Goal: Transaction & Acquisition: Purchase product/service

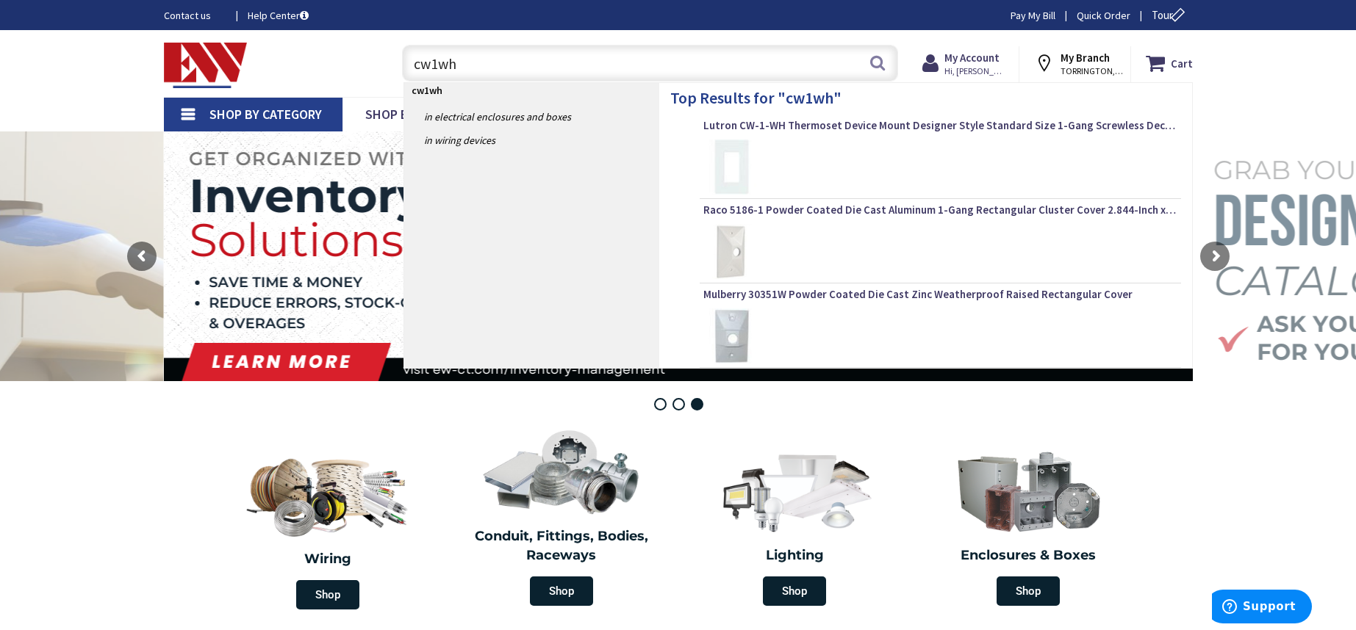
type input "cw1wh"
click at [742, 137] on div "Lutron CW-1-WH Thermoset Device Mount Designer Style Standard Size 1-Gang Screw…" at bounding box center [940, 128] width 474 height 21
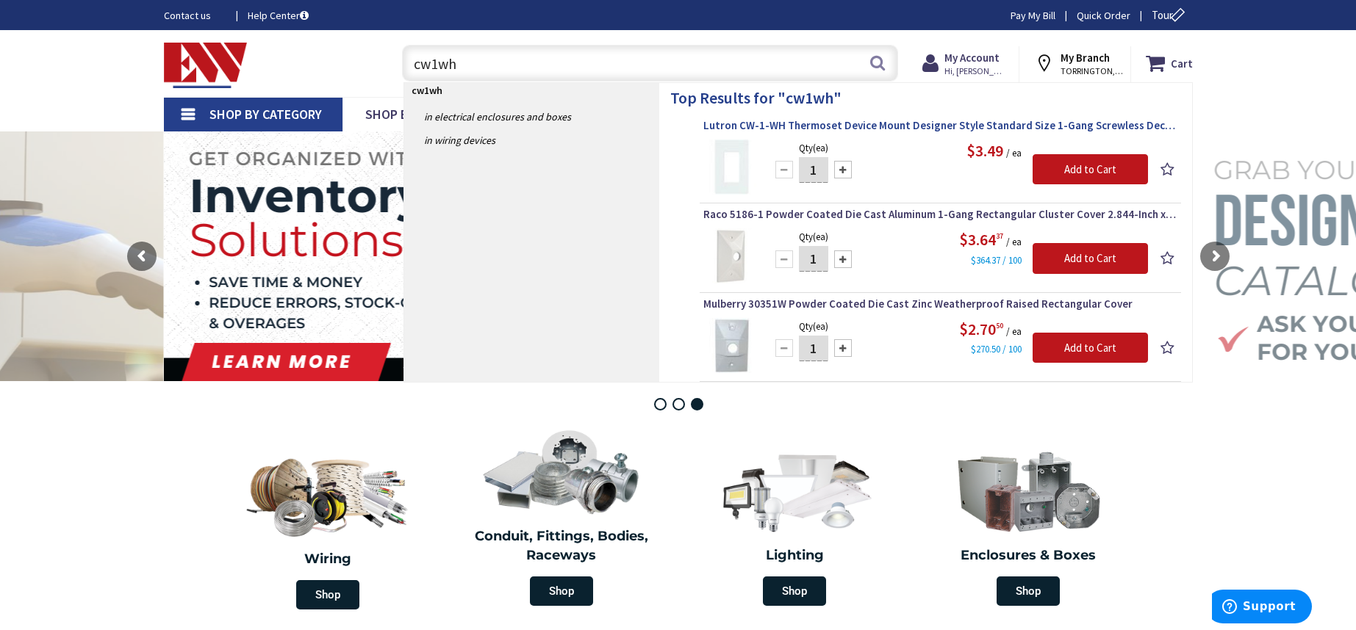
click at [924, 127] on span "Lutron CW-1-WH Thermoset Device Mount Designer Style Standard Size 1-Gang Screw…" at bounding box center [940, 125] width 474 height 15
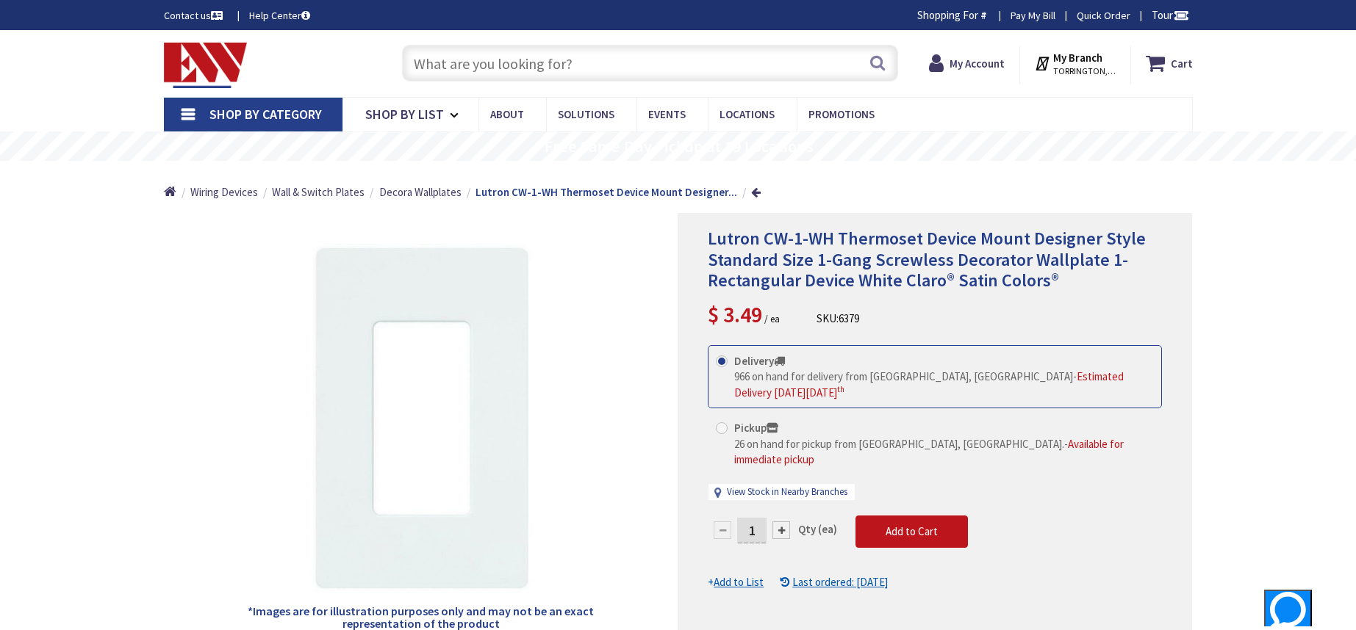
type input "[STREET_ADDRESS]"
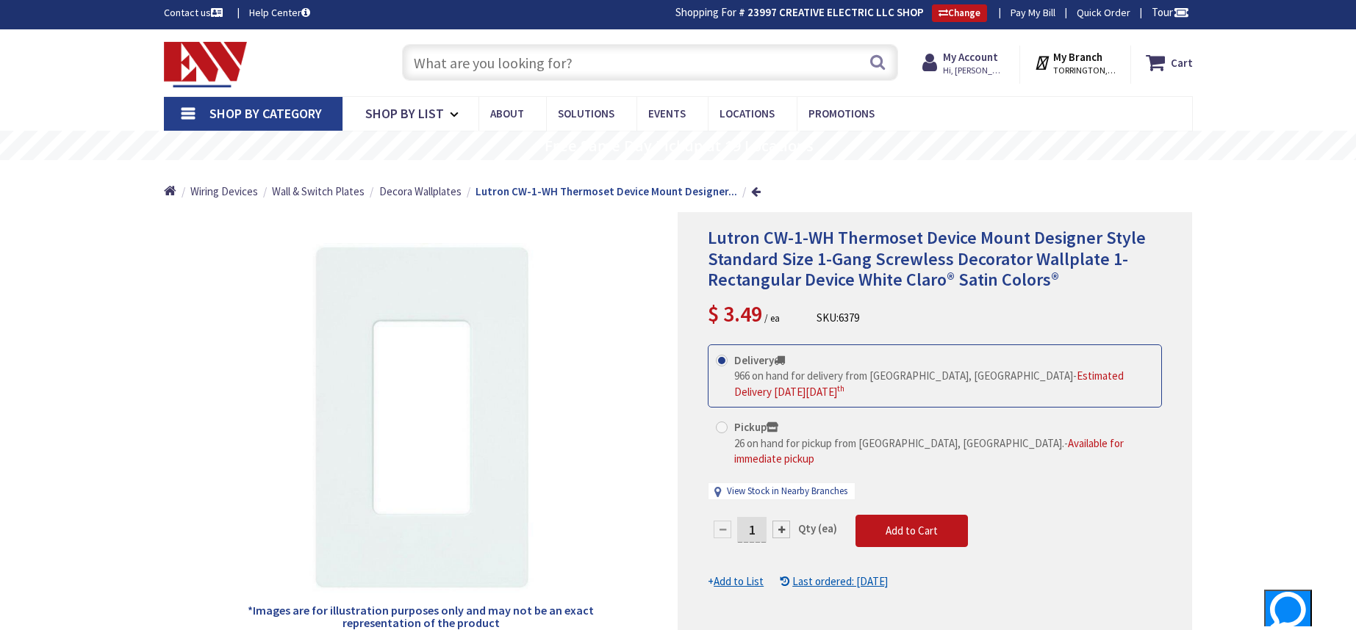
scroll to position [129, 0]
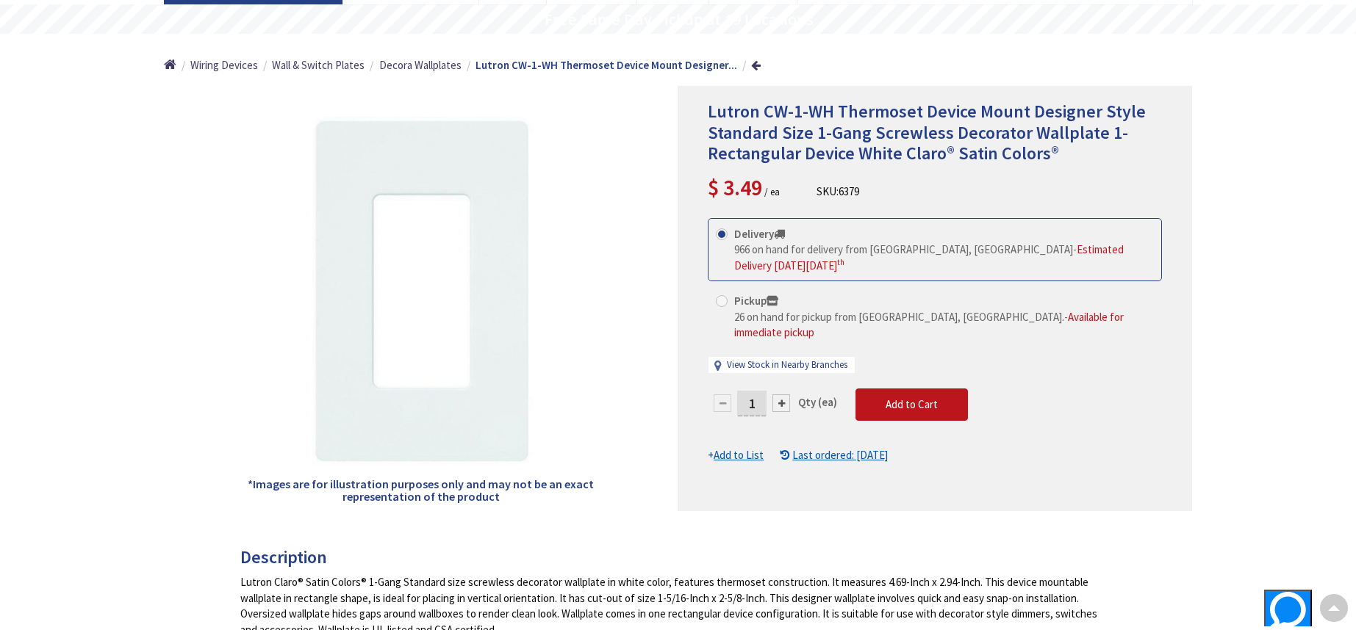
click at [784, 395] on div at bounding box center [781, 404] width 18 height 18
click at [783, 382] on div at bounding box center [934, 299] width 513 height 424
click at [782, 395] on div at bounding box center [781, 404] width 18 height 18
type input "3"
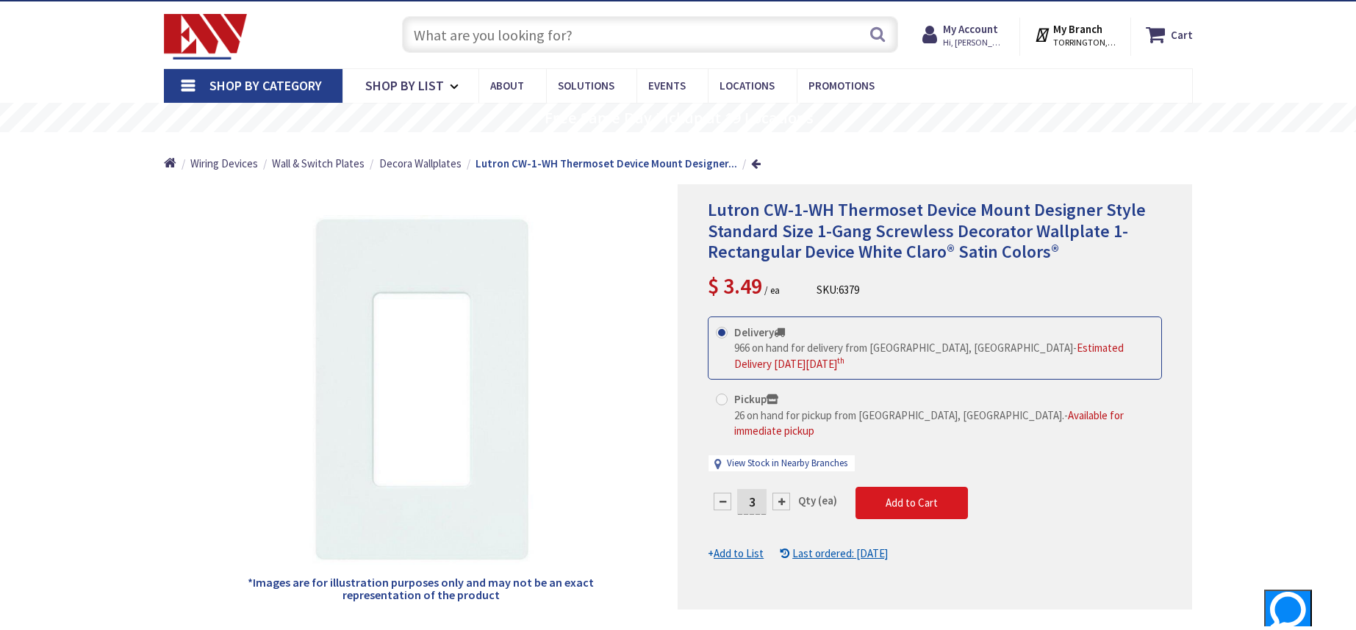
click at [912, 496] on span "Add to Cart" at bounding box center [911, 503] width 52 height 14
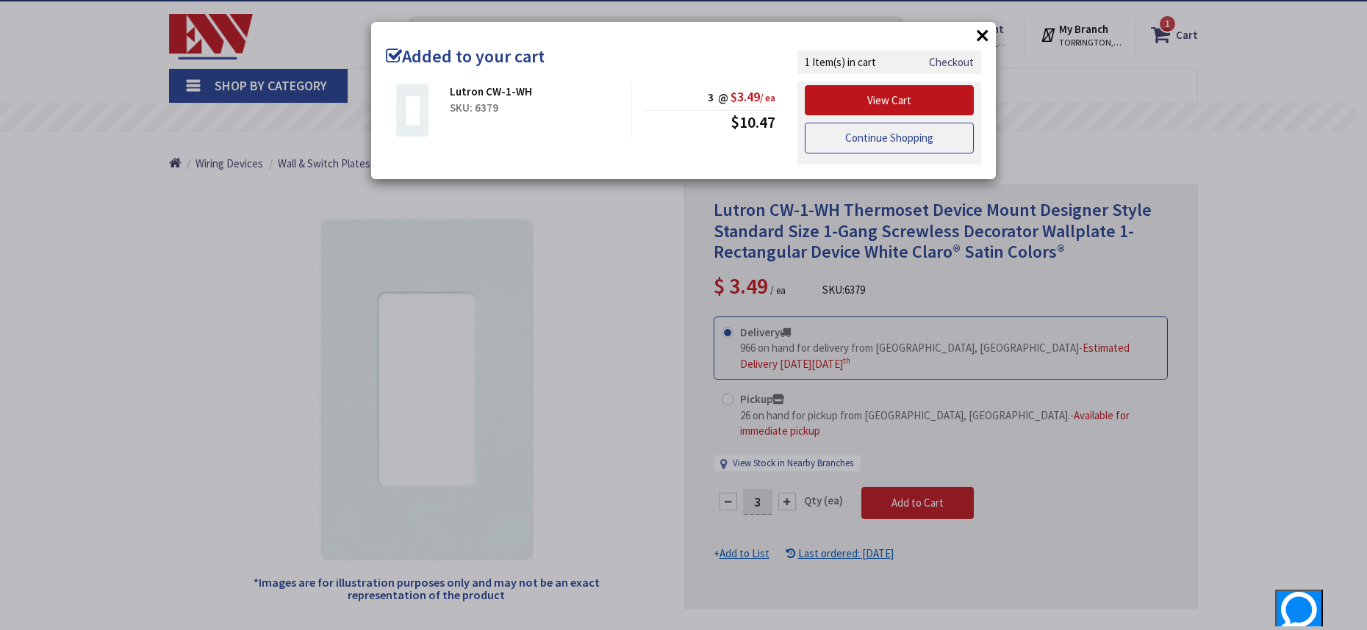
click at [890, 142] on link "Continue Shopping" at bounding box center [889, 138] width 169 height 31
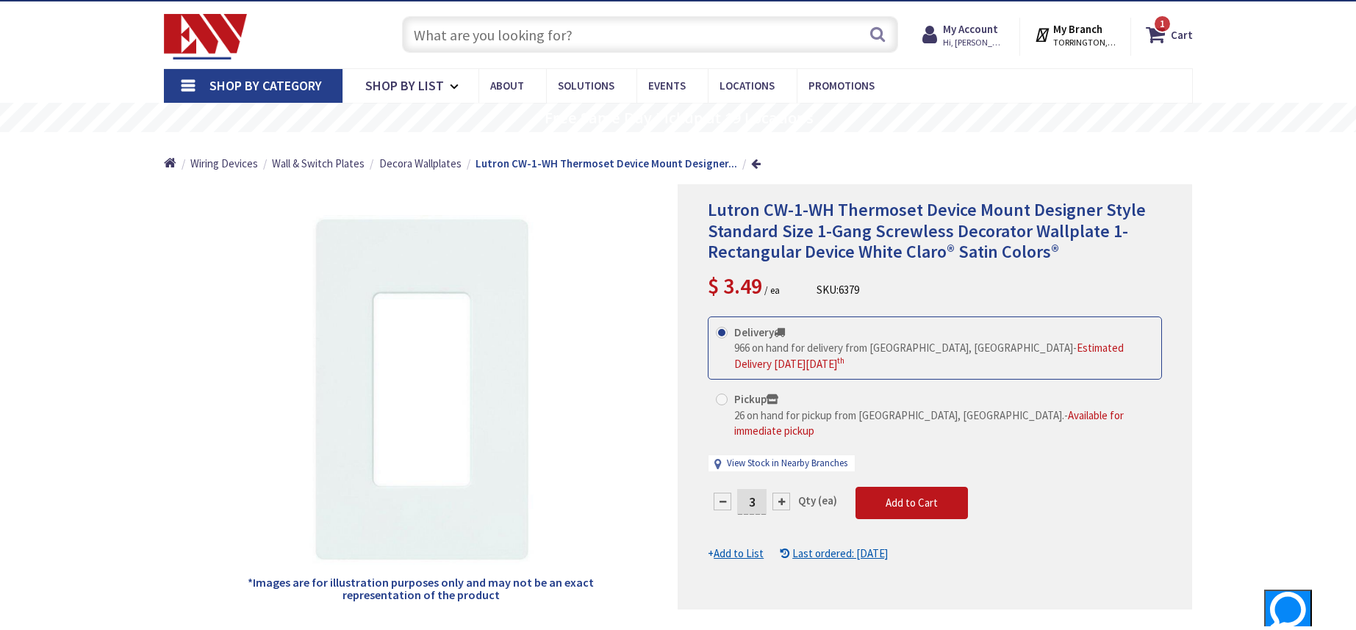
click at [589, 39] on input "text" at bounding box center [650, 34] width 496 height 37
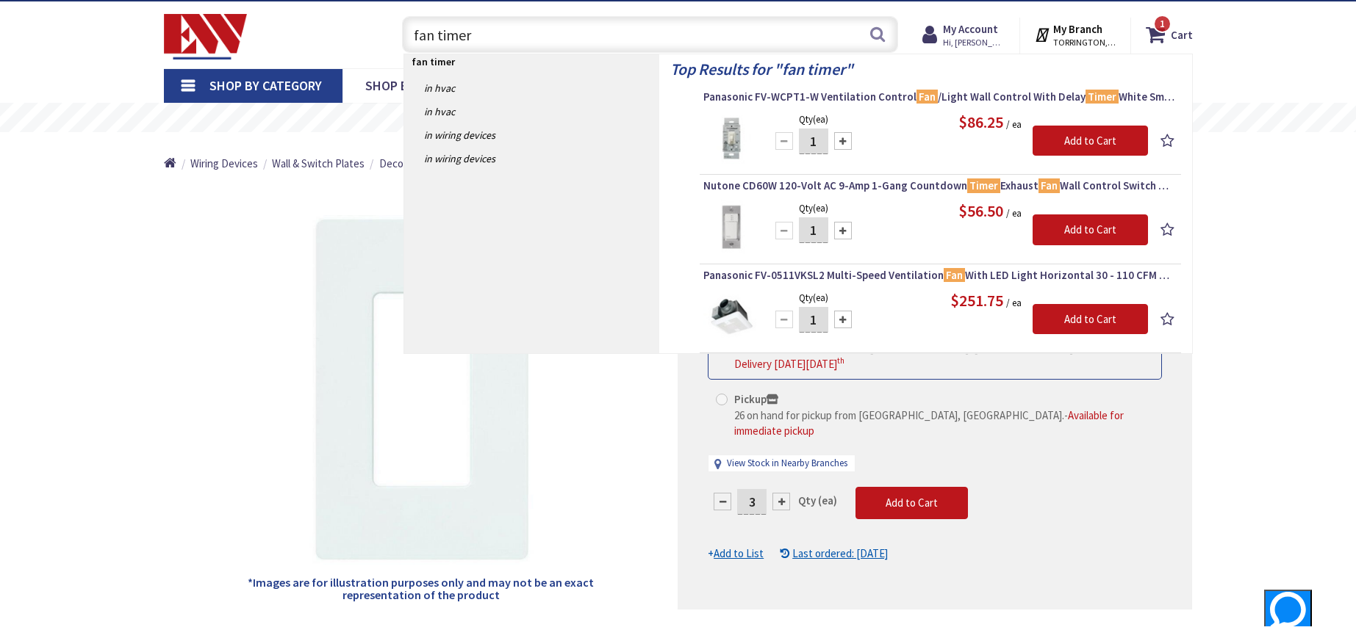
drag, startPoint x: 602, startPoint y: 24, endPoint x: 408, endPoint y: 9, distance: 194.6
click at [408, 9] on div "Skip to Content Toggle Nav fan timer fan timer Search 1 1 1 items Cart 1" at bounding box center [678, 34] width 1102 height 67
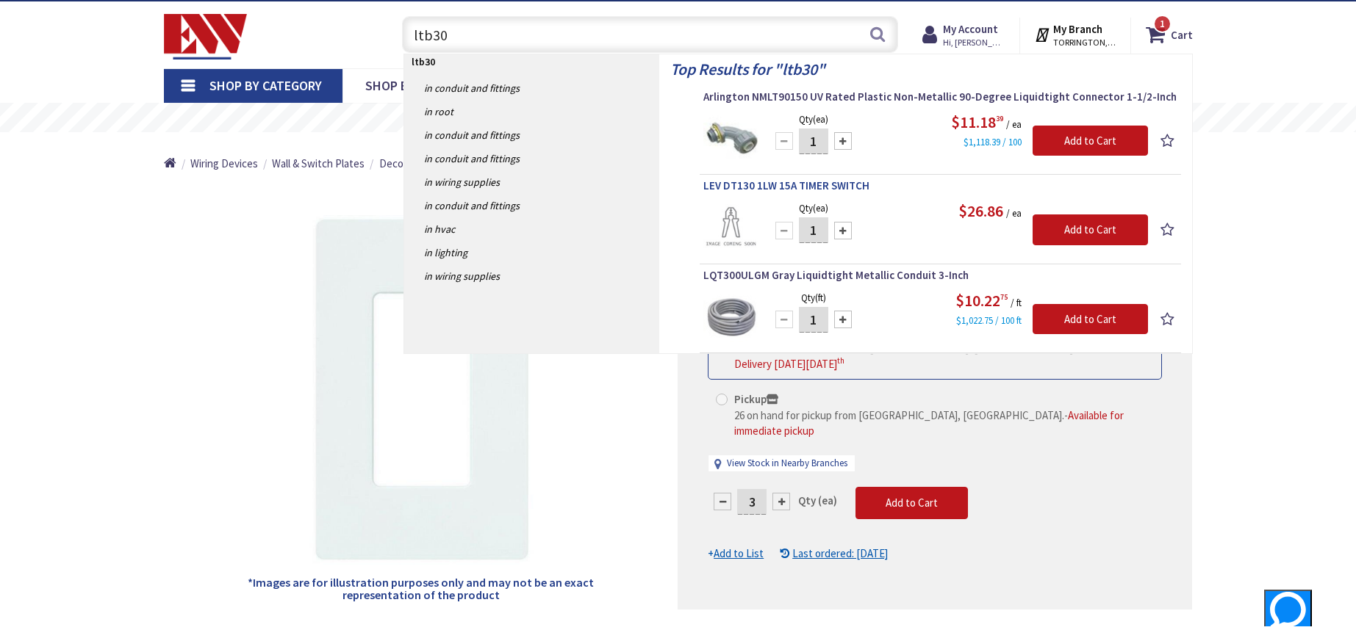
type input "ltb30"
click at [780, 183] on span "LEV DT130 1LW 15A TIMER SWITCH" at bounding box center [940, 186] width 474 height 15
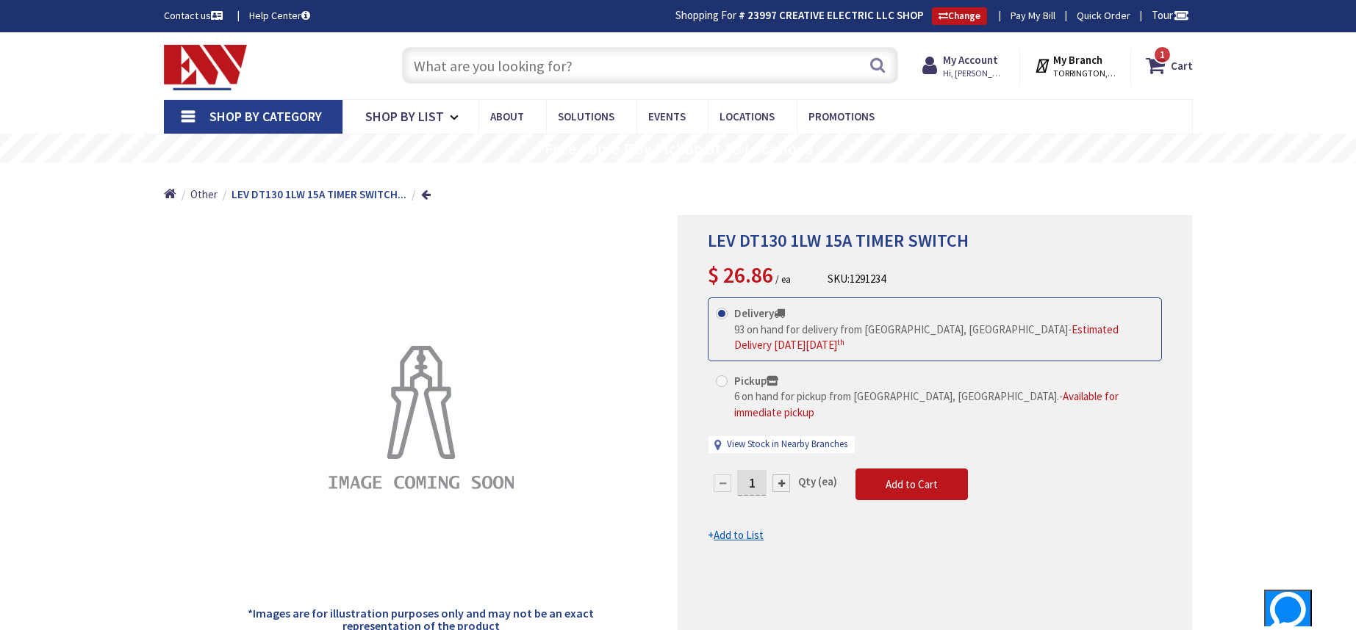
scroll to position [3, 0]
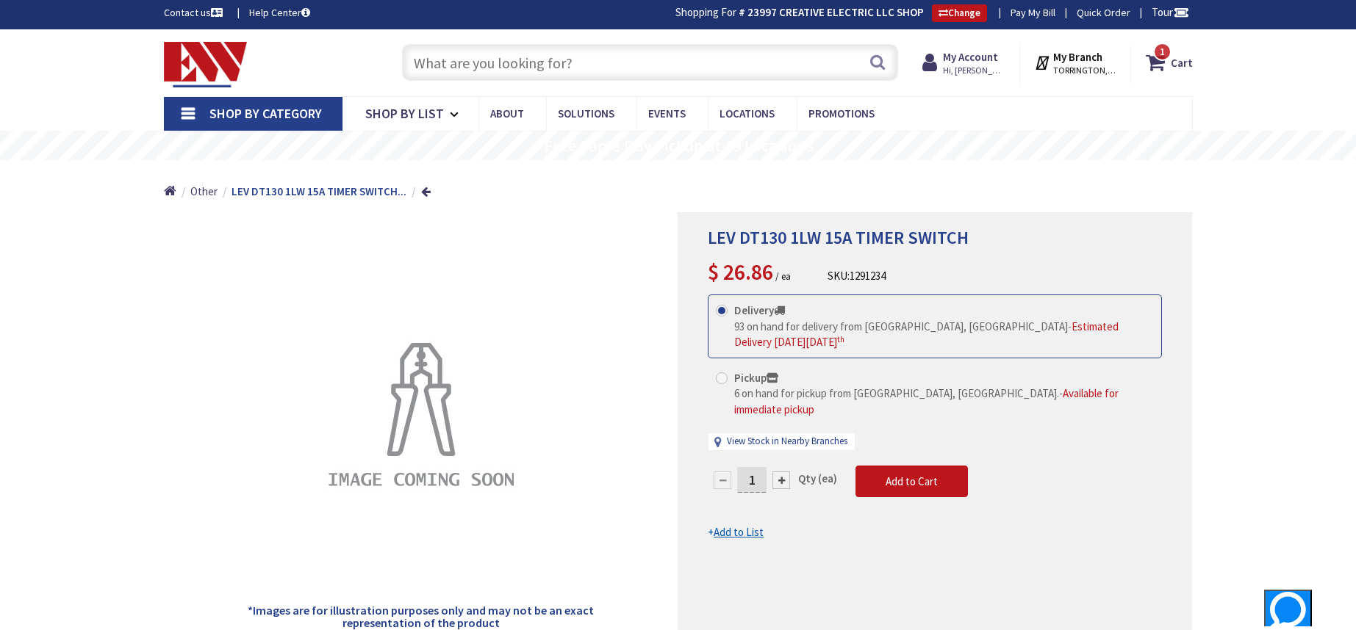
click at [782, 472] on div at bounding box center [781, 481] width 18 height 18
click at [782, 461] on div at bounding box center [934, 425] width 513 height 424
click at [782, 472] on div at bounding box center [781, 481] width 18 height 18
click at [781, 472] on div at bounding box center [781, 481] width 18 height 18
type input "4"
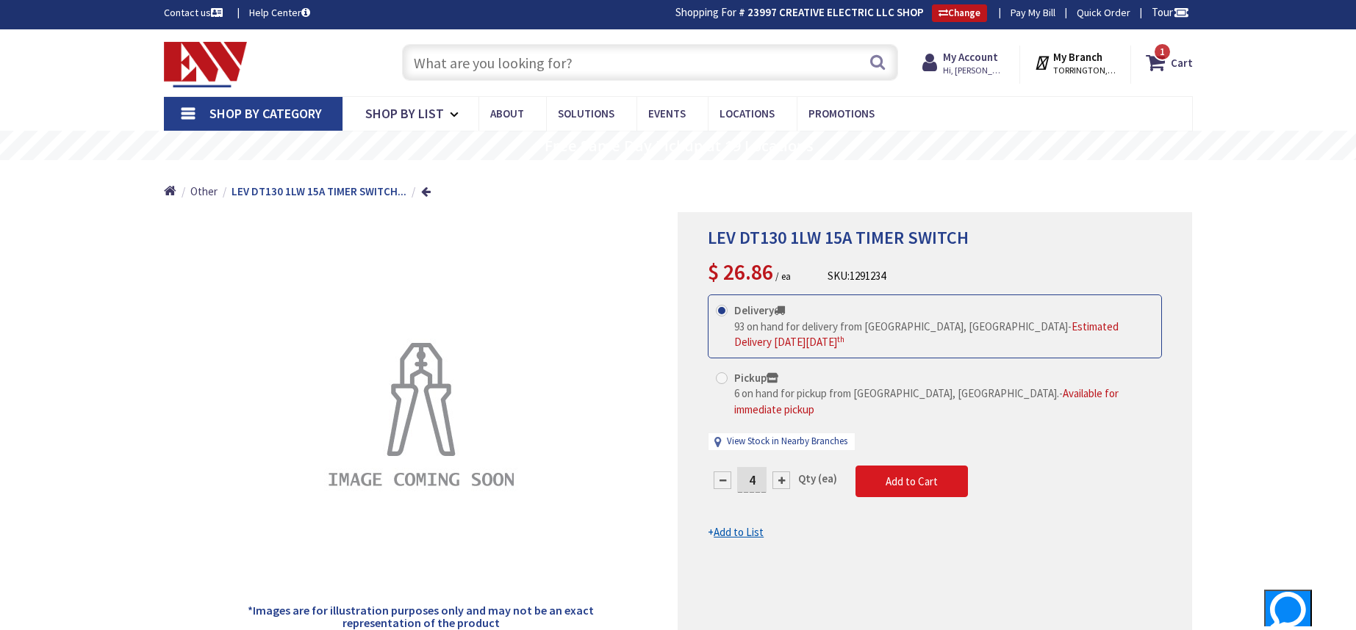
click at [912, 475] on span "Add to Cart" at bounding box center [911, 482] width 52 height 14
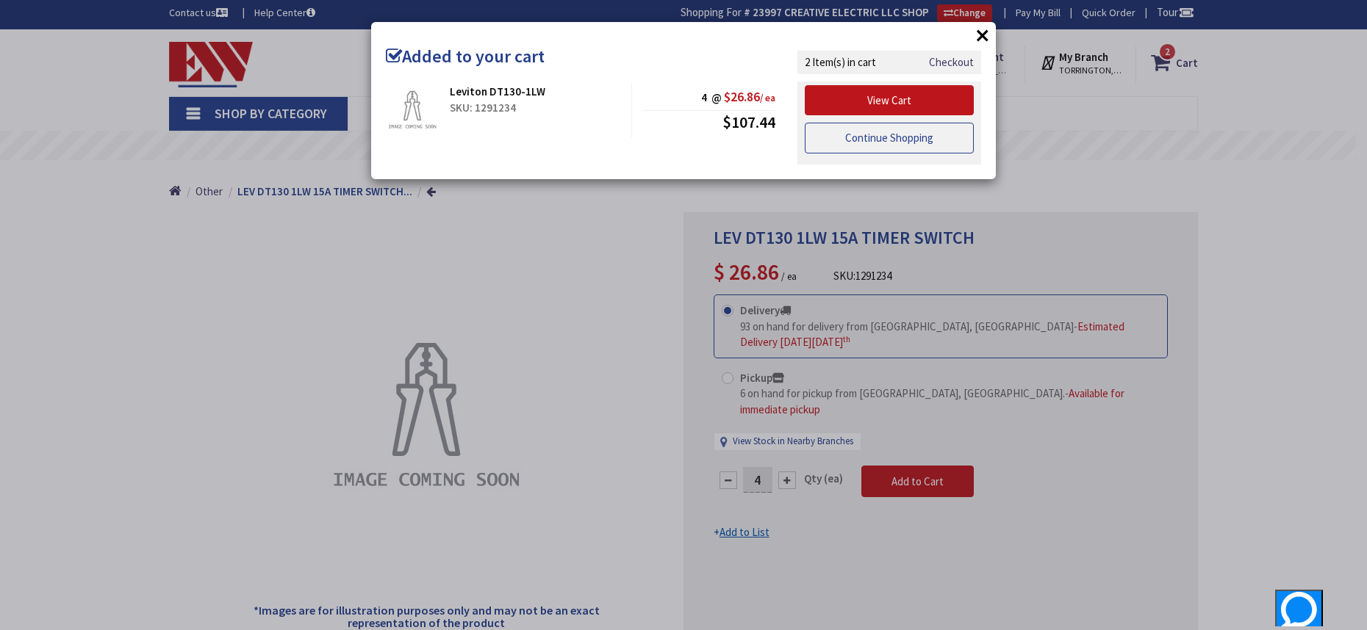
click at [885, 138] on link "Continue Shopping" at bounding box center [889, 138] width 169 height 31
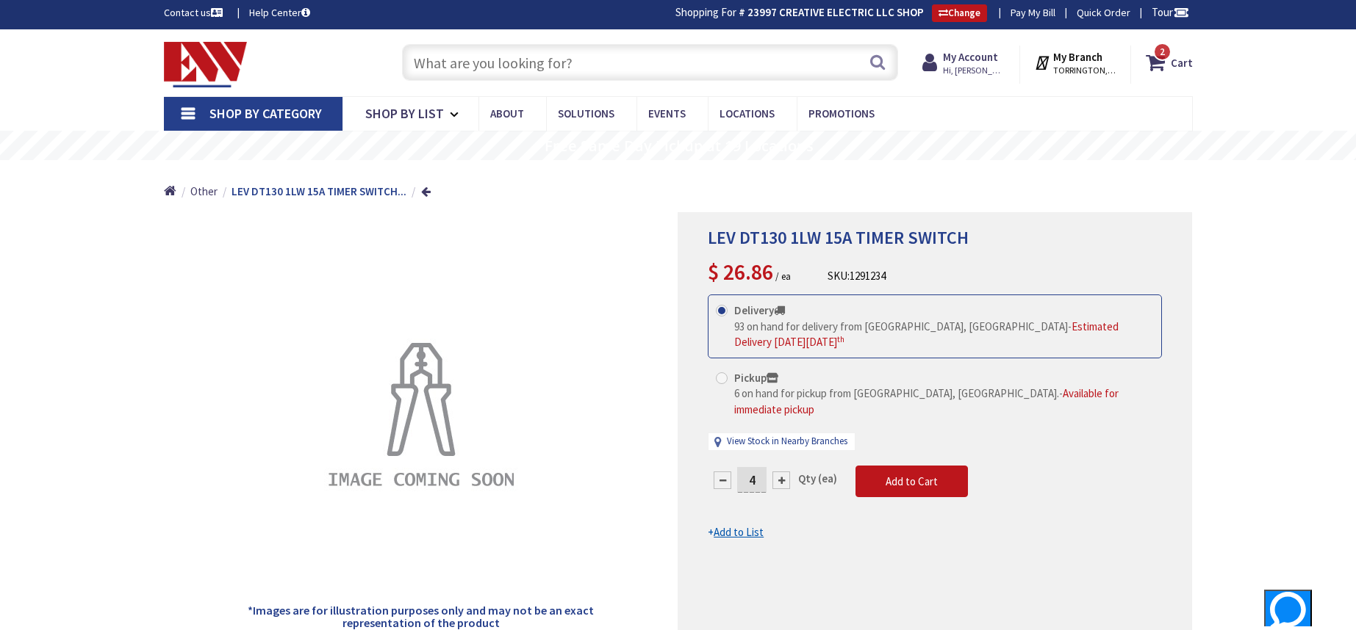
click at [634, 59] on input "text" at bounding box center [650, 62] width 496 height 37
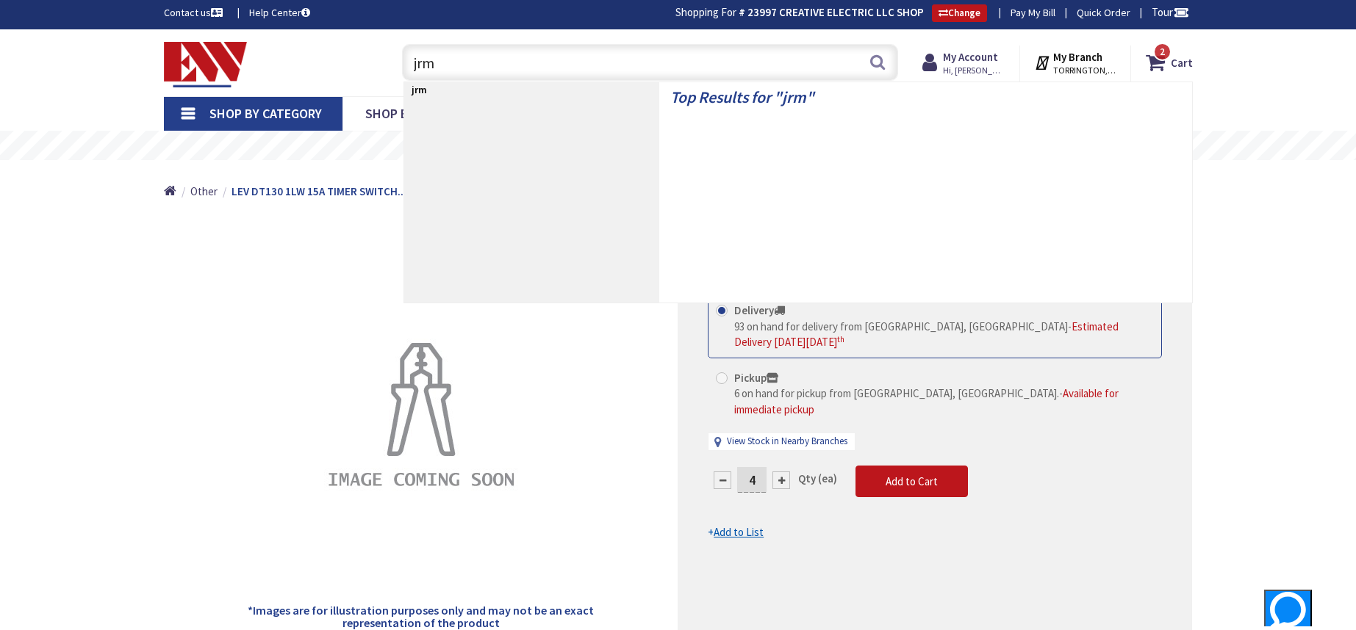
type input "jrm6"
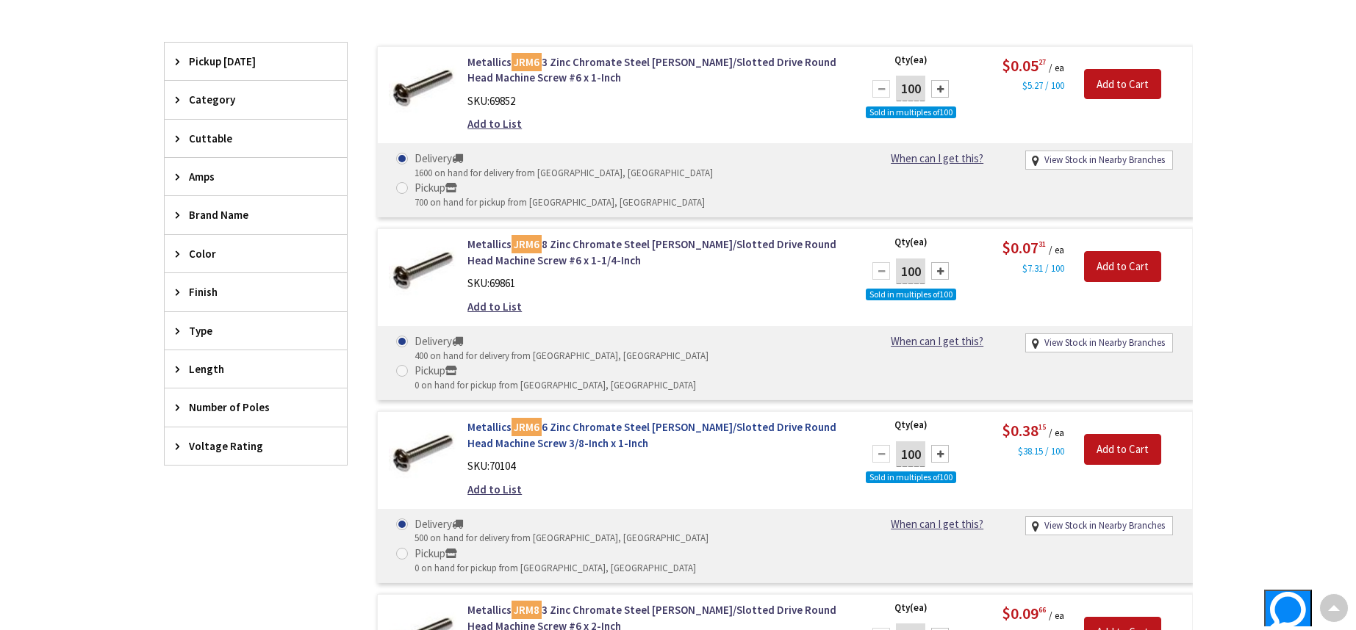
scroll to position [482, 0]
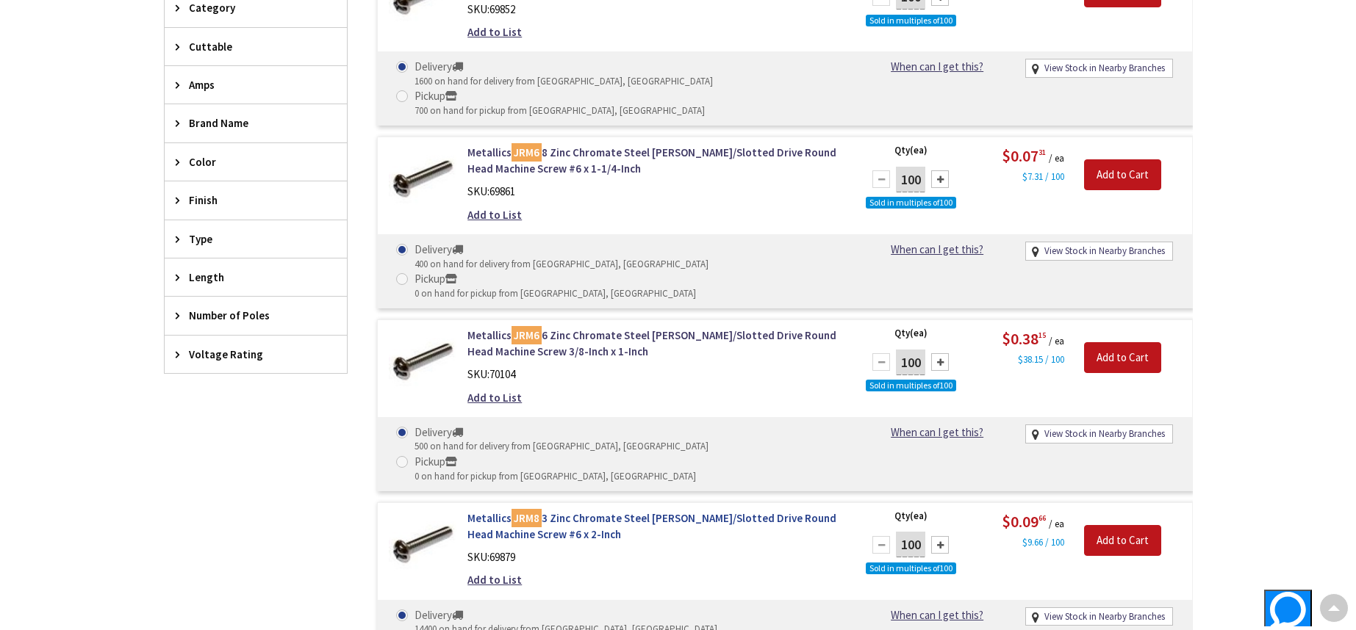
click at [575, 511] on link "Metallics JRM8 3 Zinc Chromate Steel Phillips/Slotted Drive Round Head Machine …" at bounding box center [654, 527] width 374 height 32
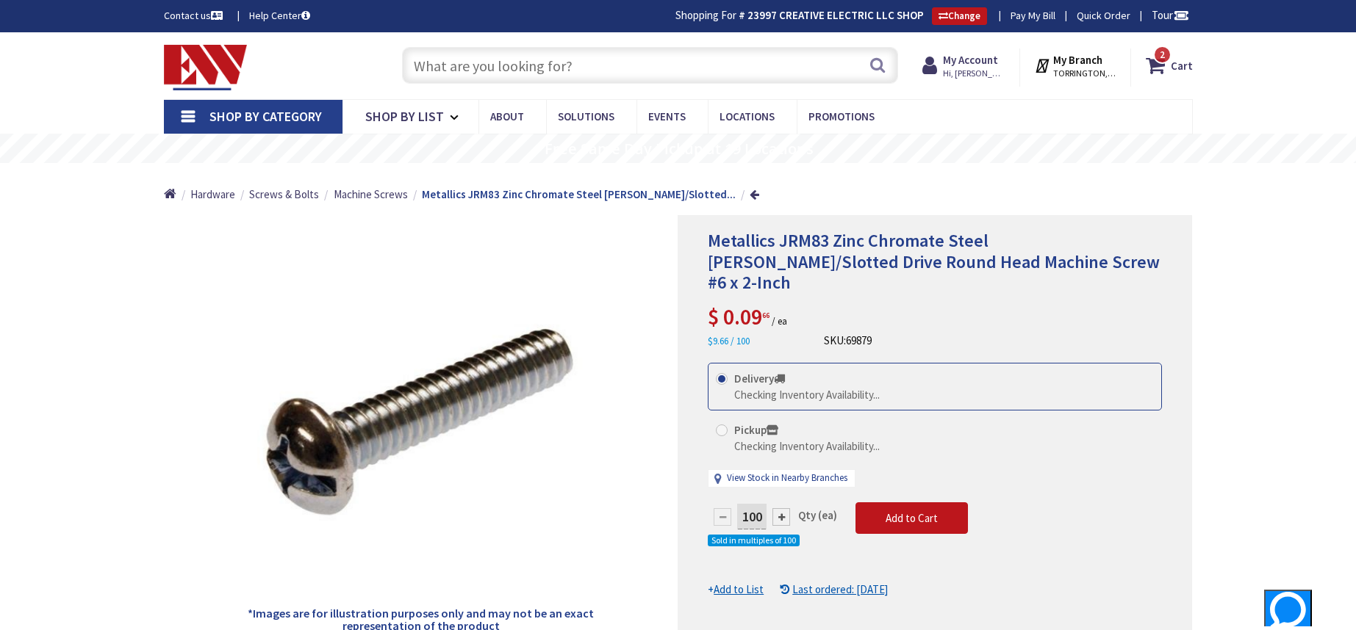
scroll to position [205, 0]
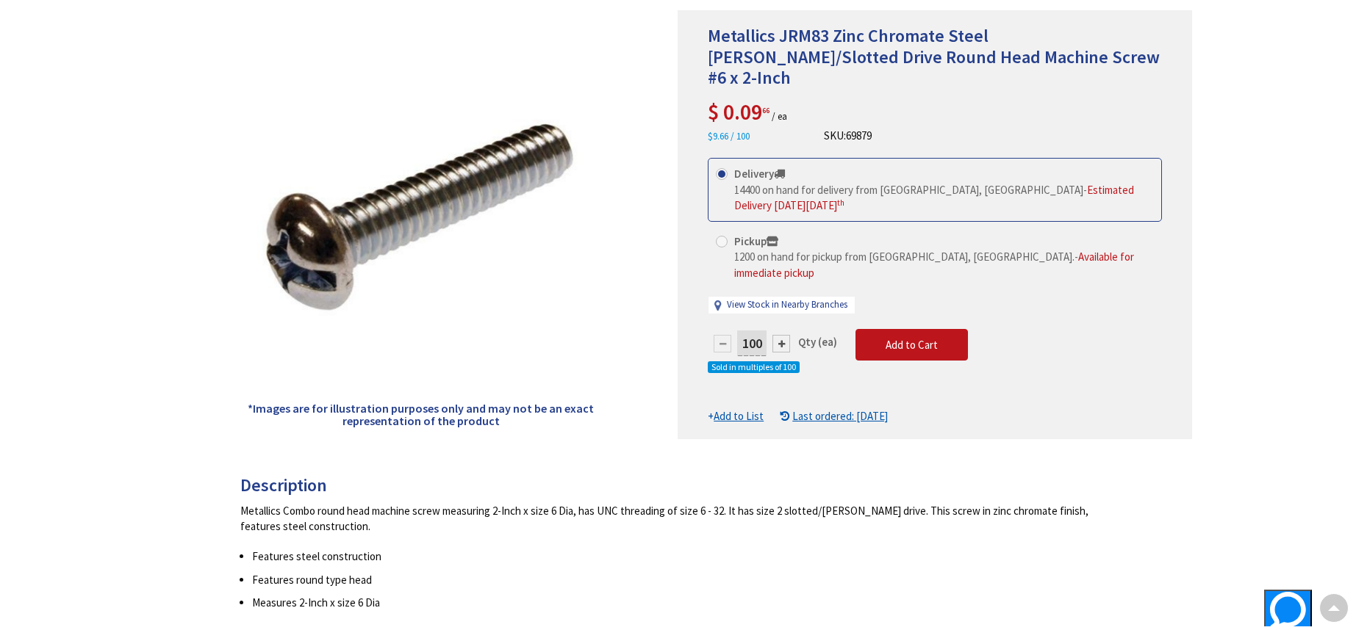
click at [785, 335] on div at bounding box center [781, 344] width 18 height 18
type input "200"
click at [914, 338] on span "Add to Cart" at bounding box center [911, 345] width 52 height 14
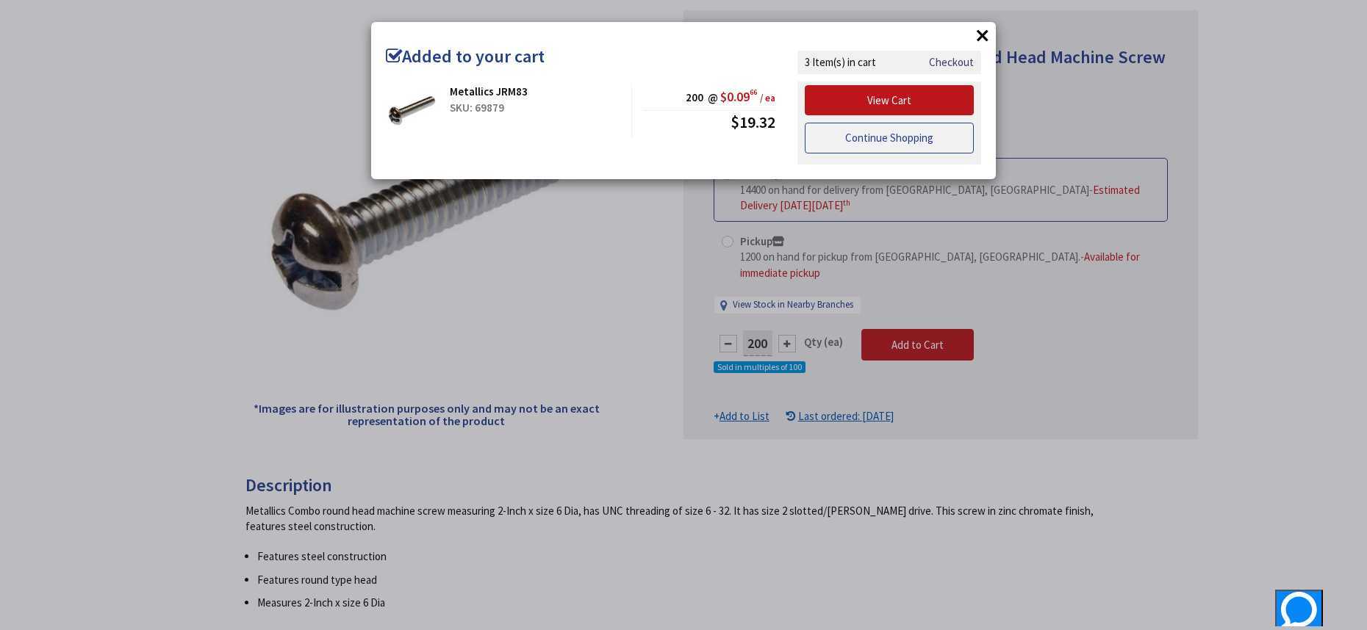
click at [886, 141] on link "Continue Shopping" at bounding box center [889, 138] width 169 height 31
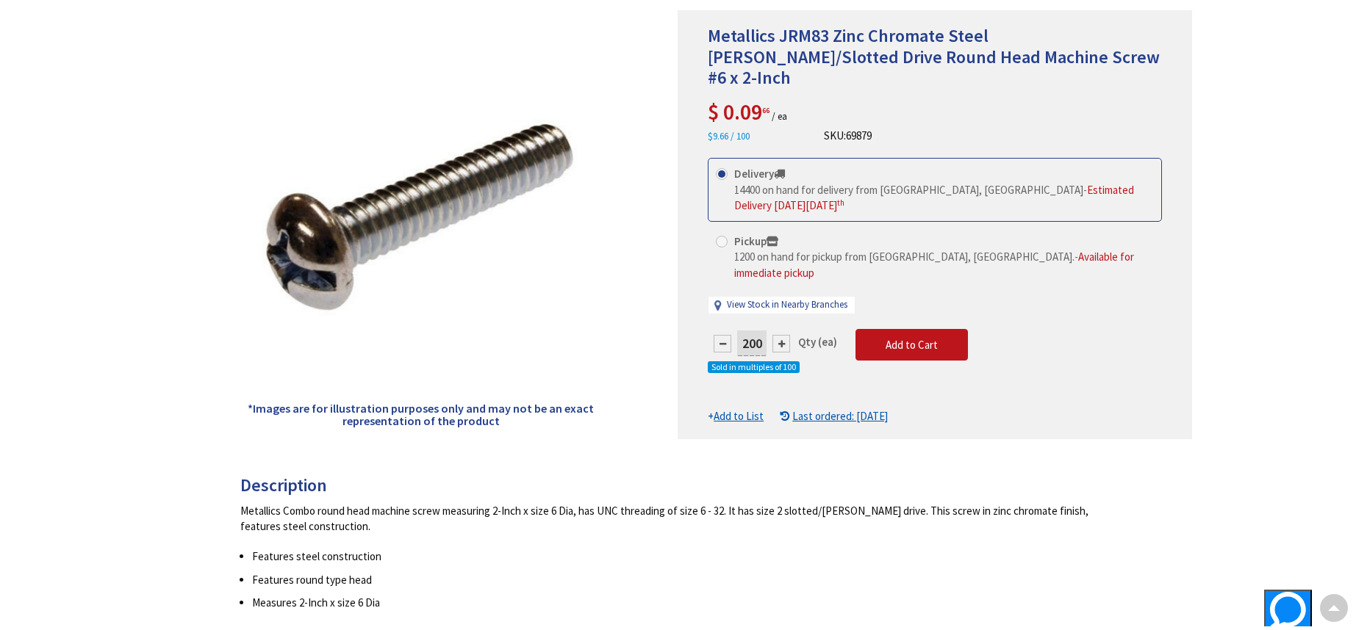
scroll to position [0, 0]
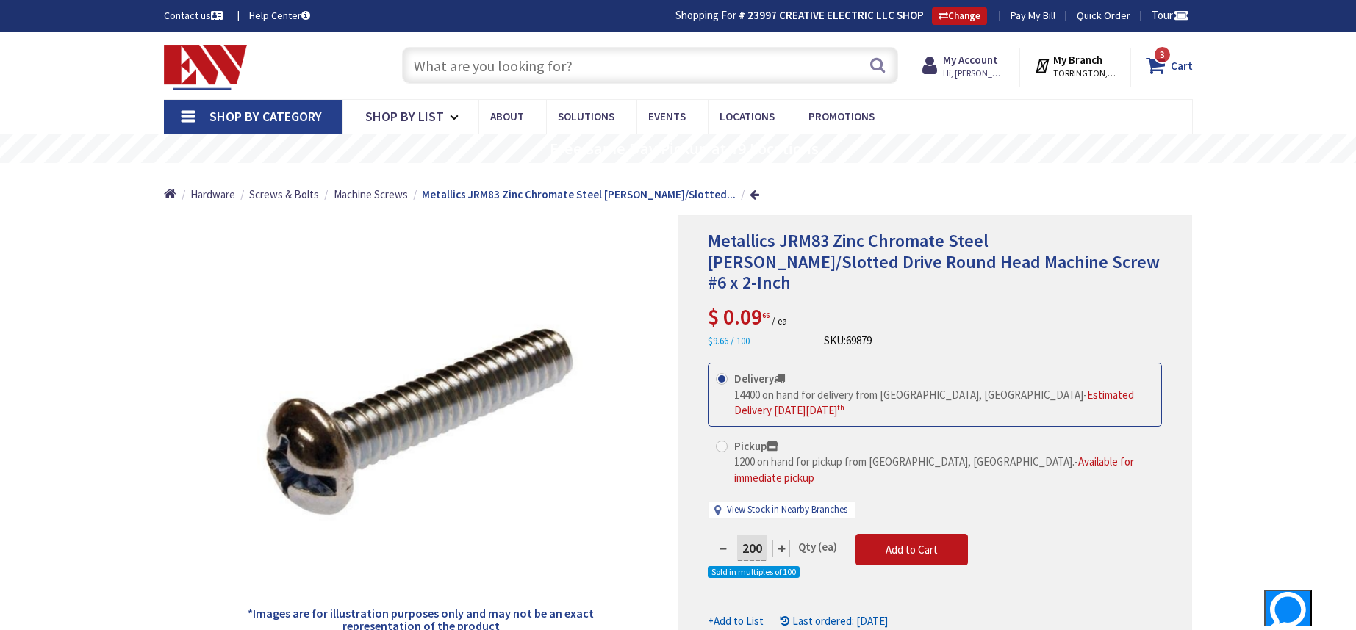
click at [1173, 62] on strong "Cart" at bounding box center [1181, 65] width 22 height 26
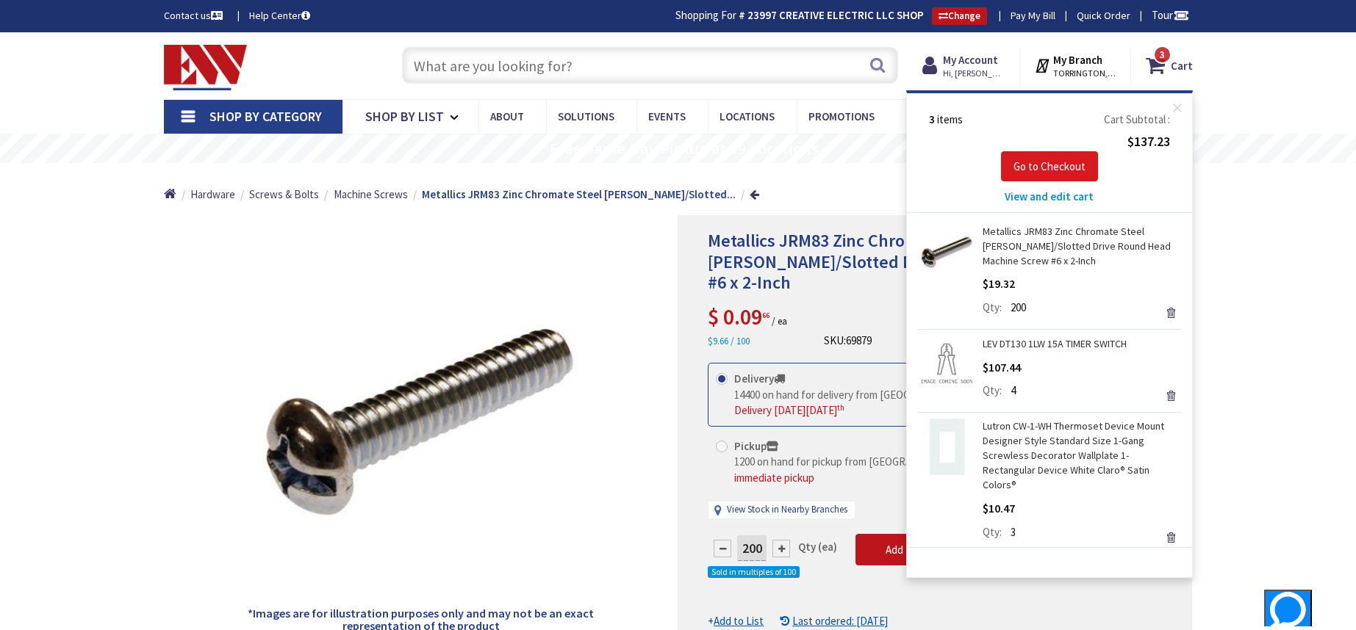
click at [1042, 164] on span "Go to Checkout" at bounding box center [1049, 166] width 72 height 14
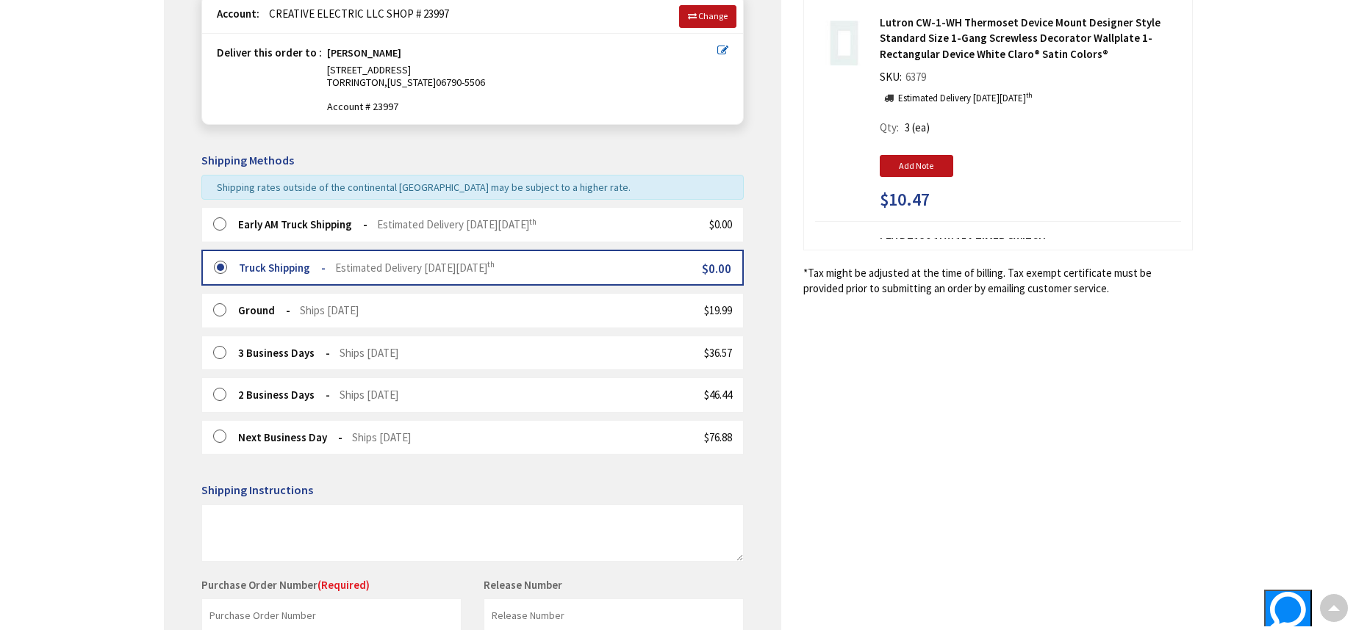
scroll to position [343, 0]
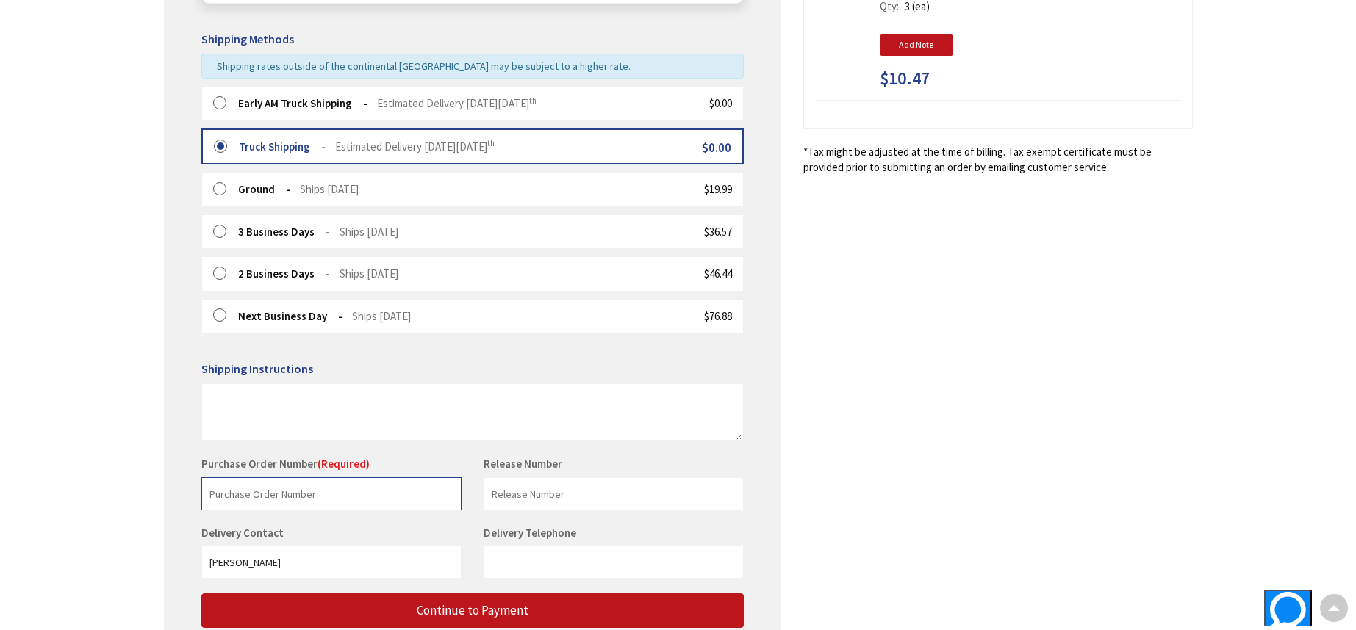
click at [412, 493] on input "text" at bounding box center [331, 494] width 260 height 33
drag, startPoint x: 284, startPoint y: 490, endPoint x: 154, endPoint y: 481, distance: 130.3
click at [154, 481] on main "Checkout Shipping Review & Payment Estimated Total $137.23 3 Some items on your…" at bounding box center [678, 238] width 1102 height 1009
type input "RUBLY/STOCK"
click at [540, 481] on input "text" at bounding box center [613, 494] width 260 height 33
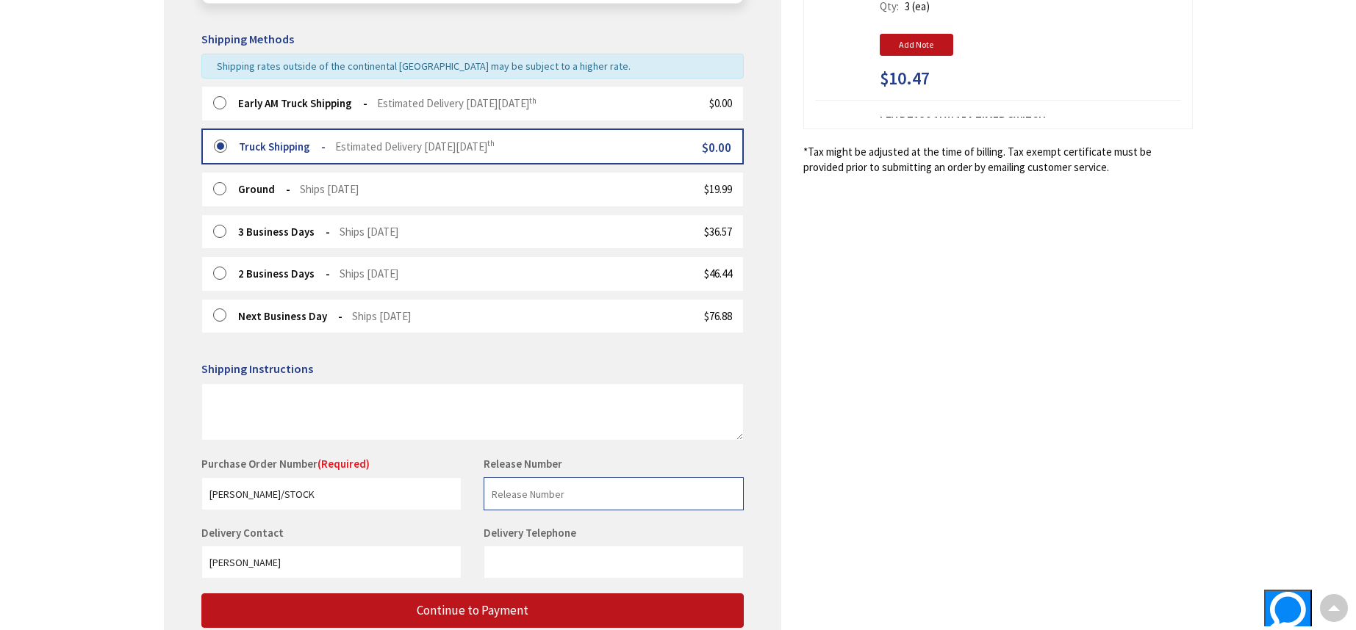
paste input "RUBLY/STOCK"
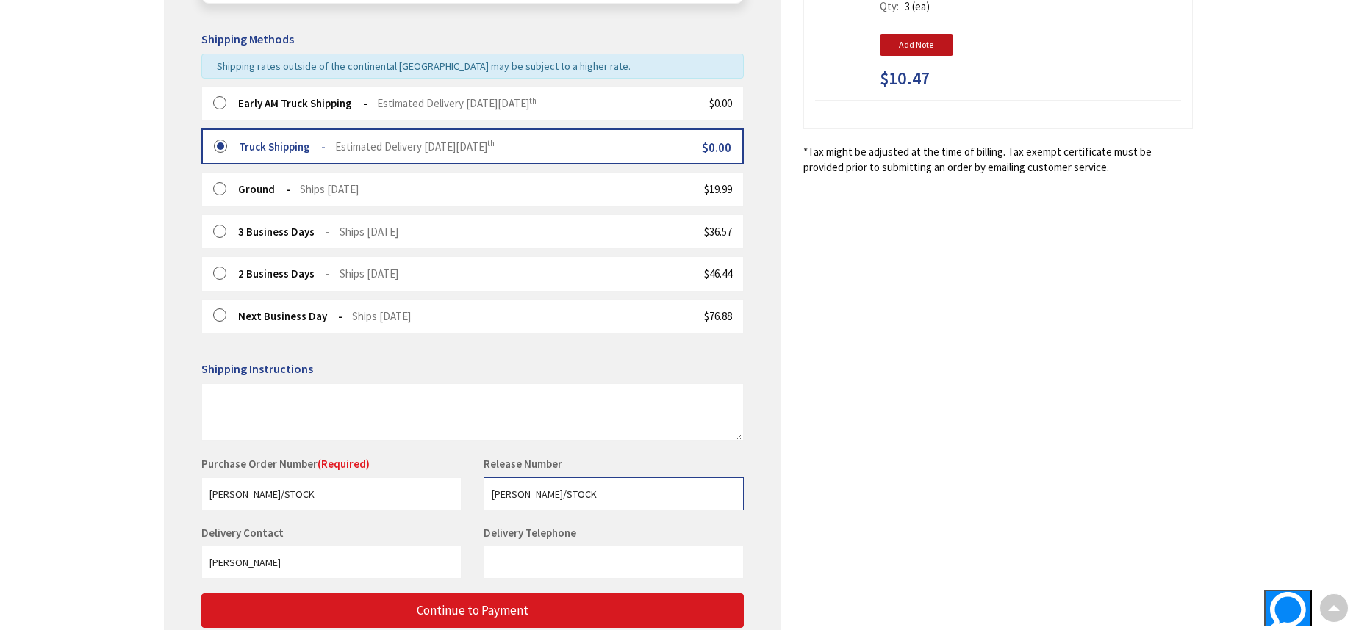
type input "RUBLY/STOCK"
click at [470, 602] on span "Continue to Payment" at bounding box center [473, 610] width 112 height 16
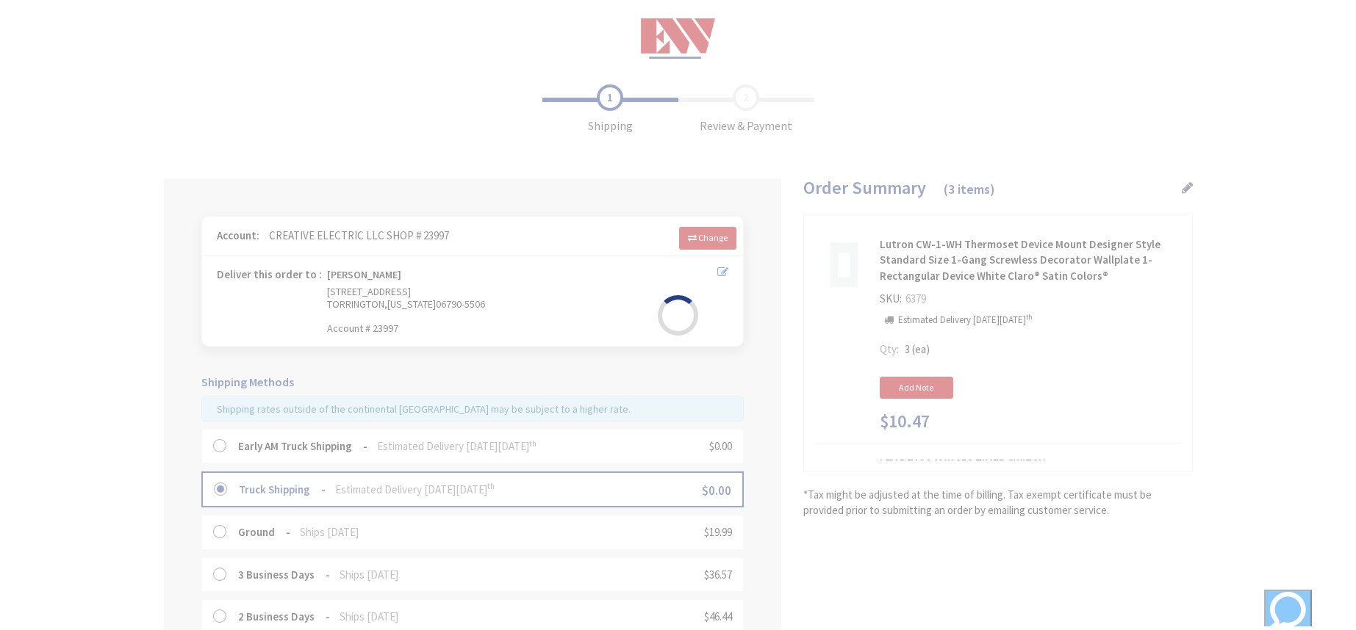
scroll to position [132, 0]
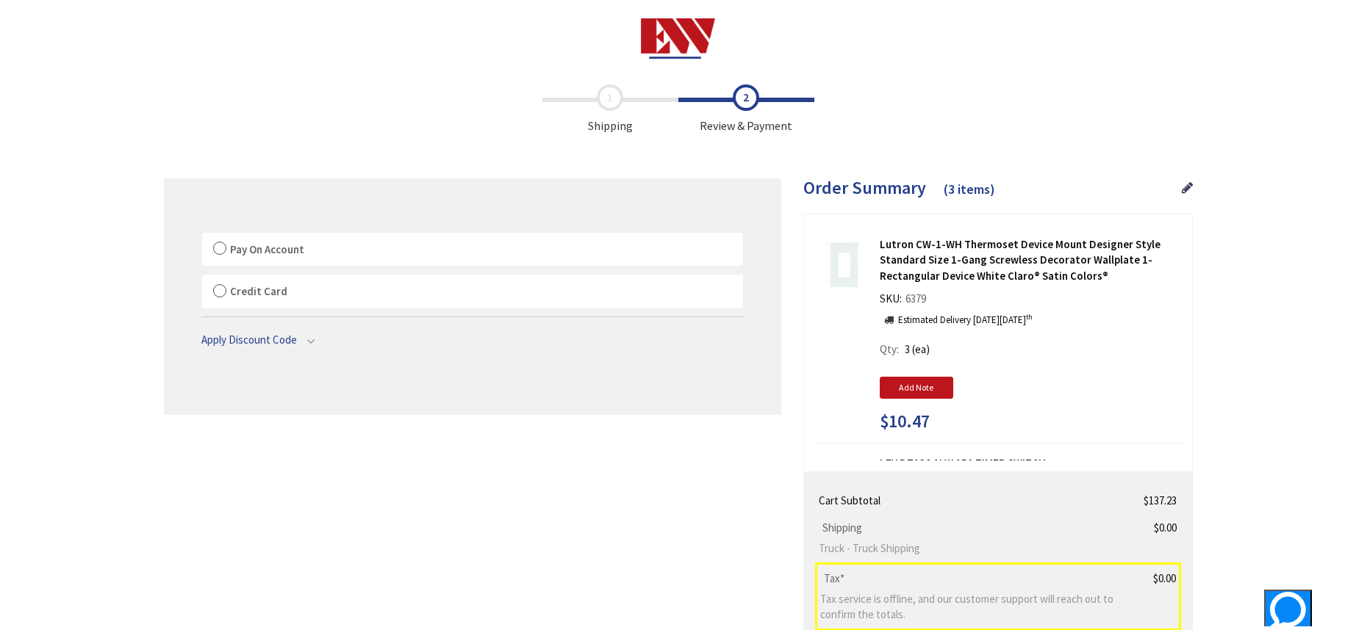
click at [214, 248] on label "Pay On Account" at bounding box center [472, 250] width 541 height 34
click at [202, 236] on input "Pay On Account" at bounding box center [202, 236] width 0 height 0
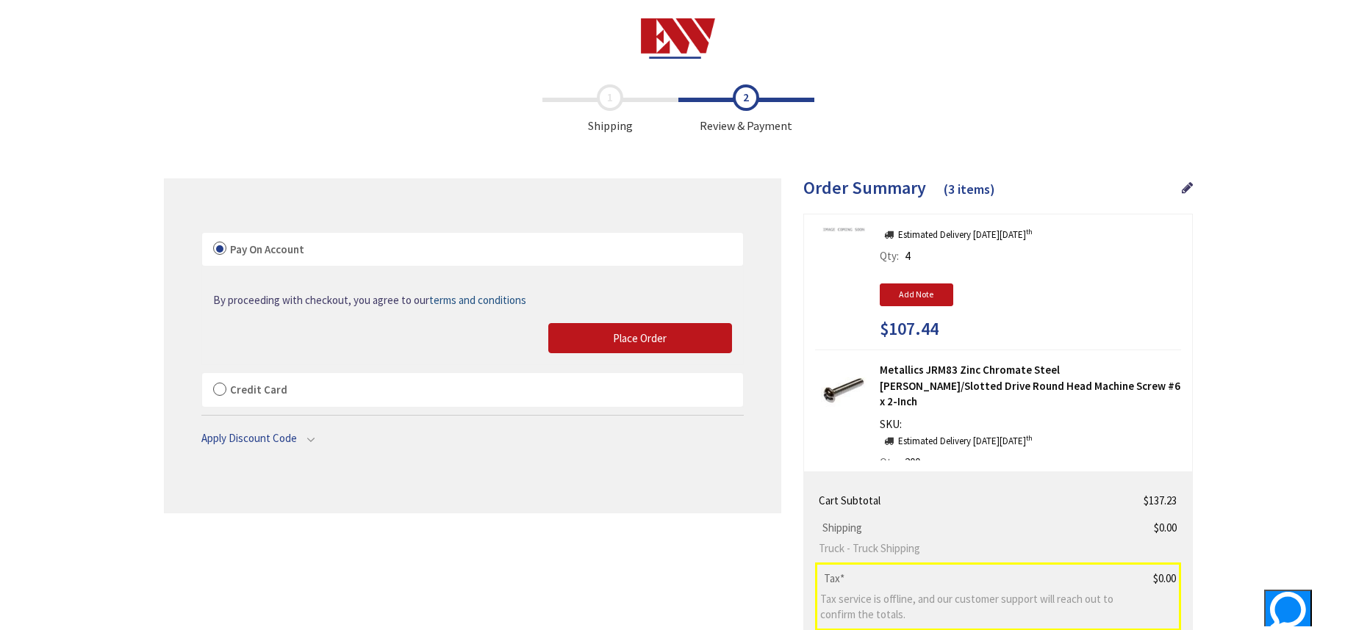
scroll to position [277, 0]
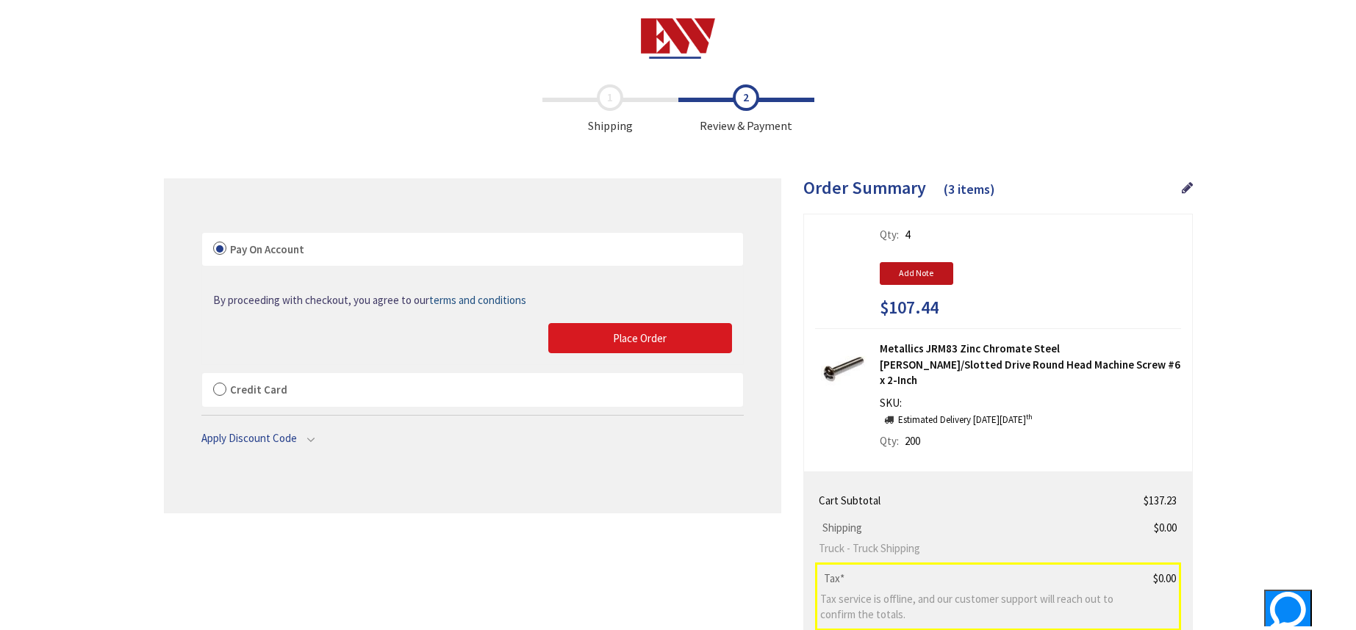
click at [622, 342] on span "Place Order" at bounding box center [640, 338] width 54 height 14
